Goal: Information Seeking & Learning: Learn about a topic

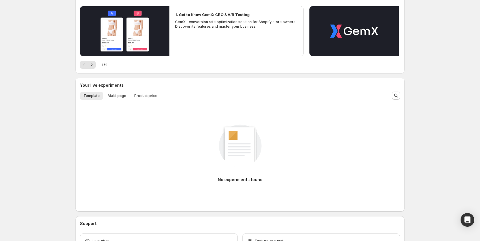
scroll to position [104, 0]
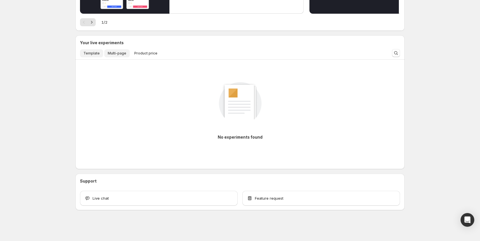
click at [112, 55] on span "Multi-page" at bounding box center [117, 53] width 19 height 5
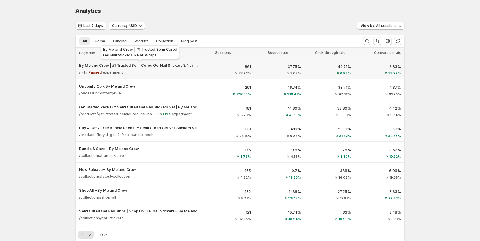
click at [161, 65] on p "By Me and Crew | #1 Trusted Semi Cured Gel Nail Stickers & Nail Wraps" at bounding box center [140, 66] width 122 height 6
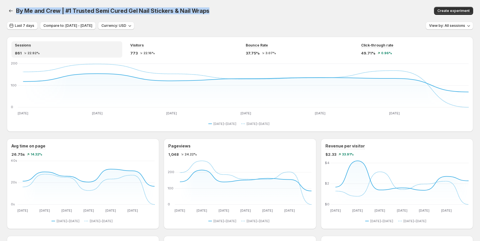
drag, startPoint x: 16, startPoint y: 9, endPoint x: 207, endPoint y: 18, distance: 191.0
click at [208, 8] on div "By Me and Crew | #1 Trusted Semi Cured Gel Nail Stickers & Nail Wraps" at bounding box center [167, 11] width 303 height 8
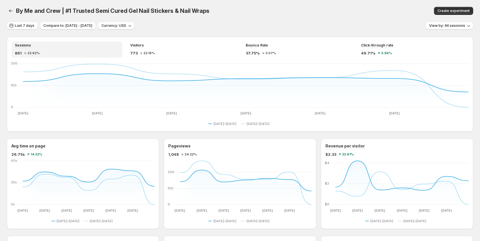
click at [19, 11] on span "By Me and Crew | #1 Trusted Semi Cured Gel Nail Stickers & Nail Wraps" at bounding box center [112, 10] width 193 height 7
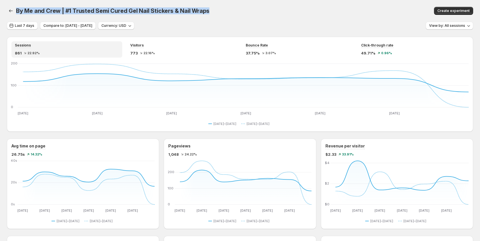
drag, startPoint x: 15, startPoint y: 14, endPoint x: 92, endPoint y: 18, distance: 76.6
click at [92, 18] on div "By Me and Crew | #1 Trusted Semi Cured Gel Nail Stickers & Nail Wraps. This pag…" at bounding box center [240, 11] width 466 height 22
click at [72, 17] on div "By Me and Crew | #1 Trusted Semi Cured Gel Nail Stickers & Nail Wraps. This pag…" at bounding box center [240, 11] width 466 height 22
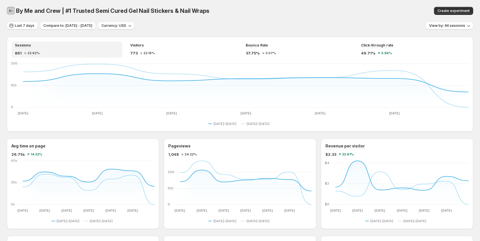
click at [11, 12] on icon "button" at bounding box center [11, 11] width 6 height 6
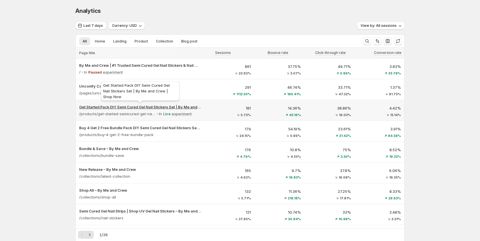
click at [97, 106] on p "Get Started Pack DIY Semi Cured Gel Nail Stickers Set | By Me and Crew | Shop N…" at bounding box center [140, 107] width 122 height 6
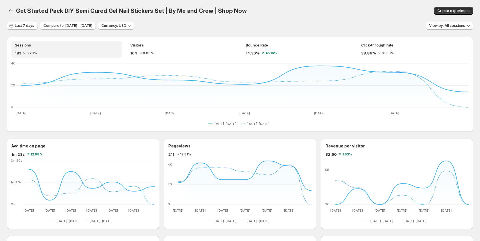
click at [126, 13] on span "Get Started Pack DIY Semi Cured Gel Nail Stickers Set | By Me and Crew | Shop N…" at bounding box center [131, 10] width 231 height 7
click at [10, 11] on icon "button" at bounding box center [11, 10] width 4 height 3
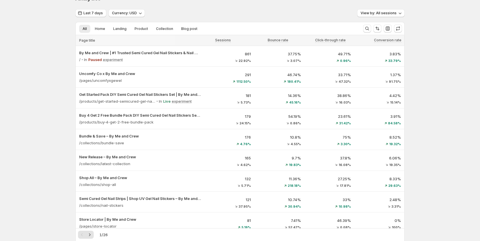
scroll to position [14, 0]
